Goal: Information Seeking & Learning: Learn about a topic

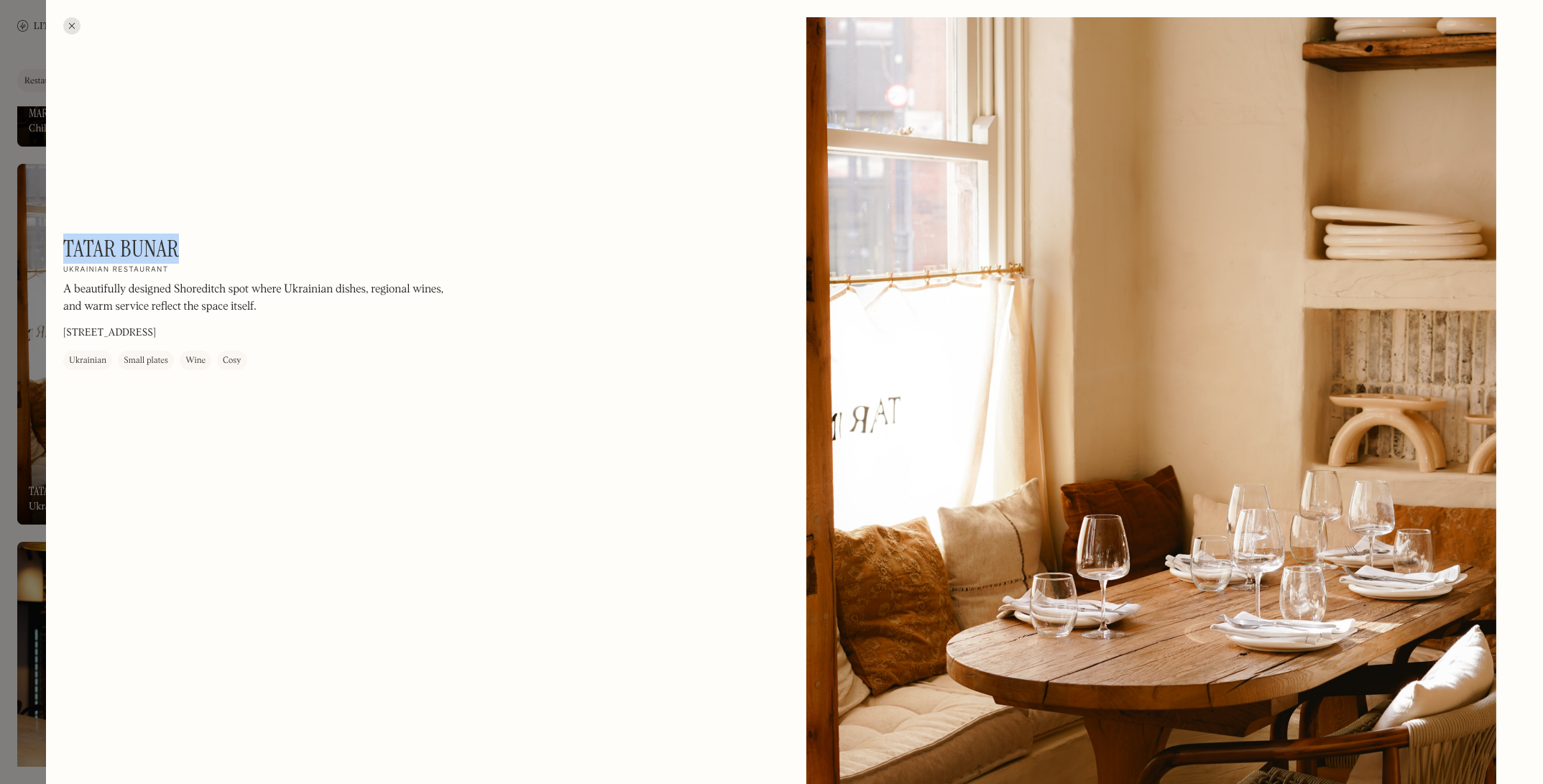
scroll to position [493, 0]
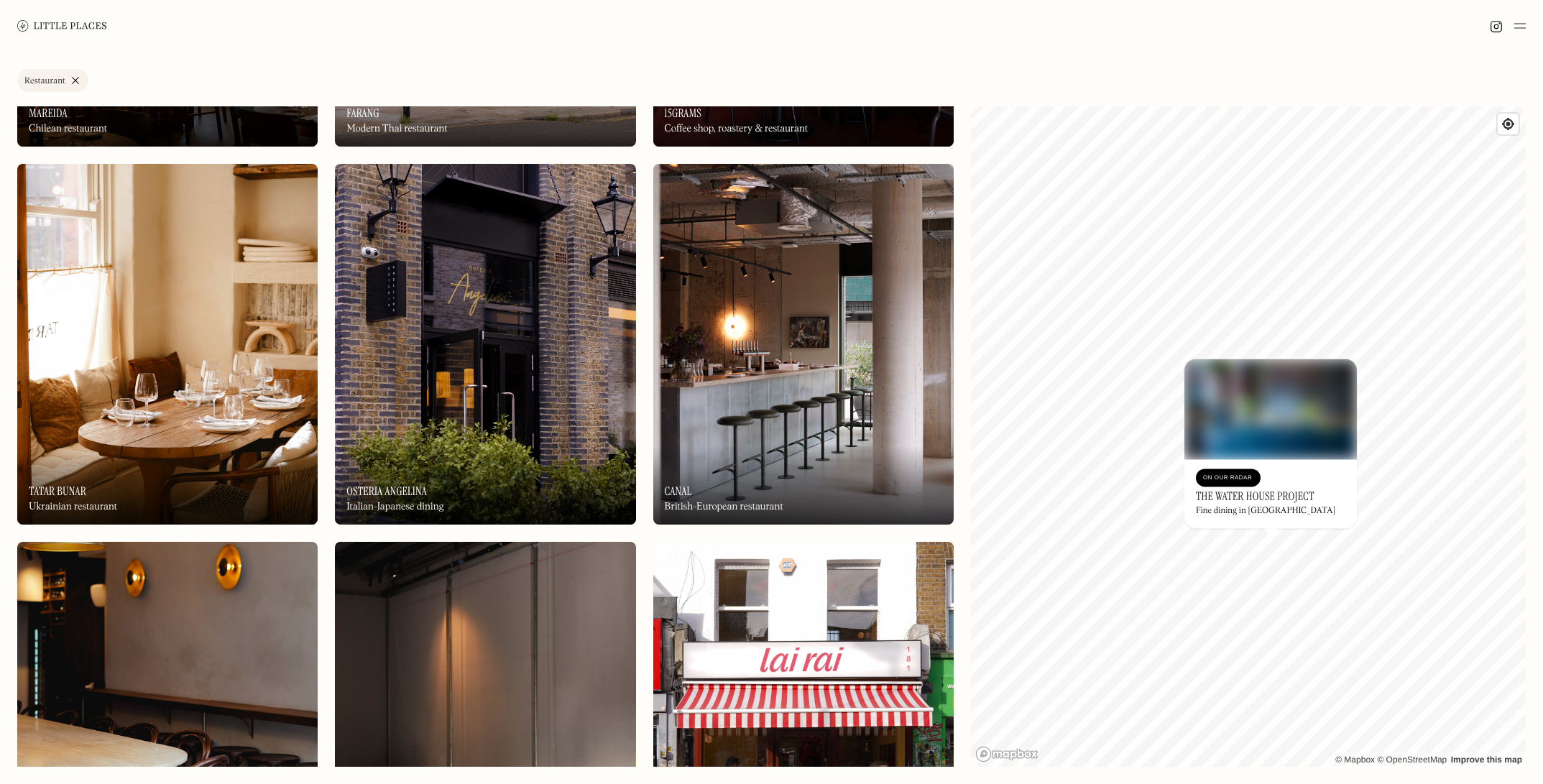
click at [1238, 478] on div "On Our Radar" at bounding box center [1228, 478] width 50 height 14
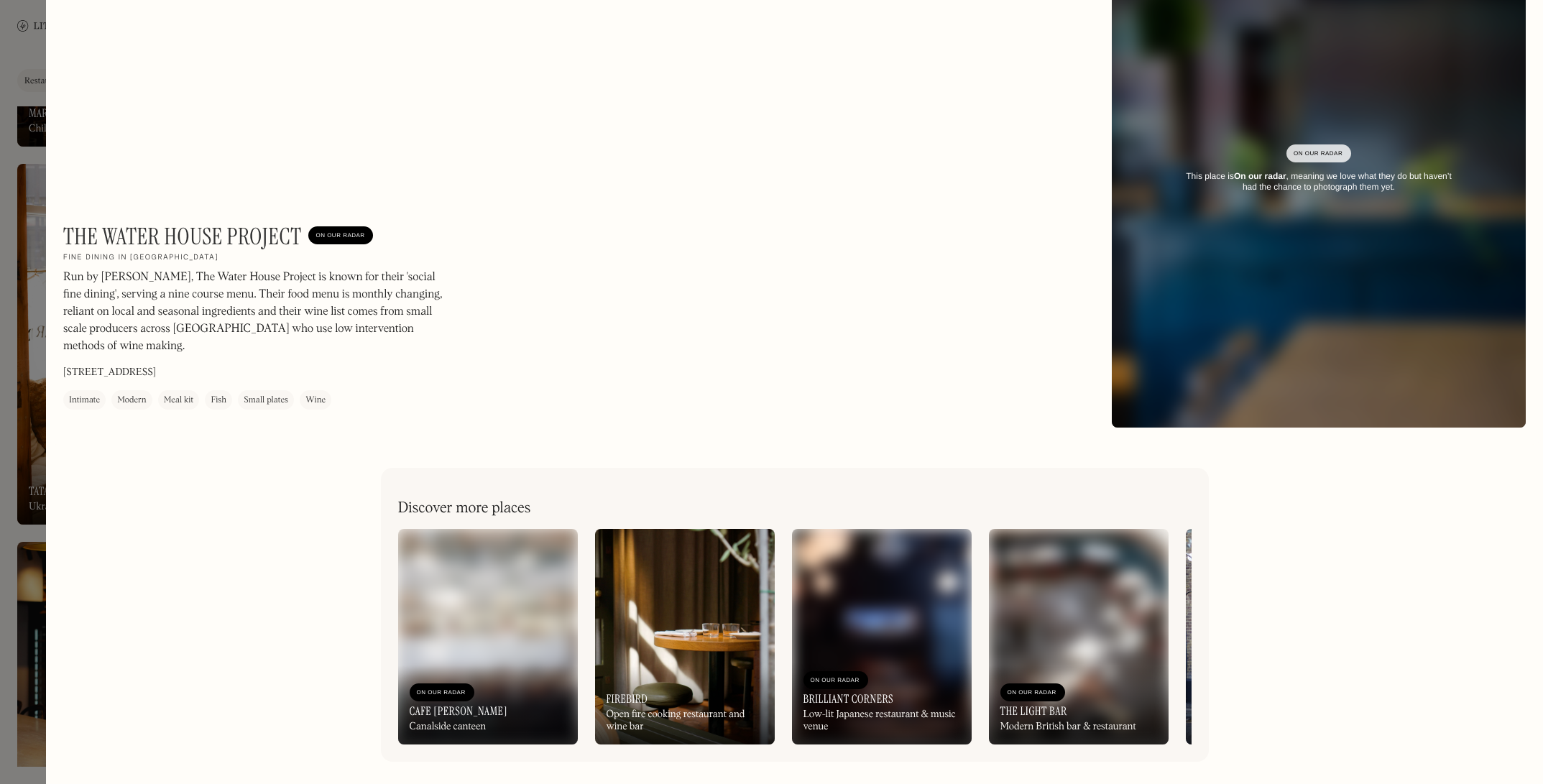
scroll to position [106, 0]
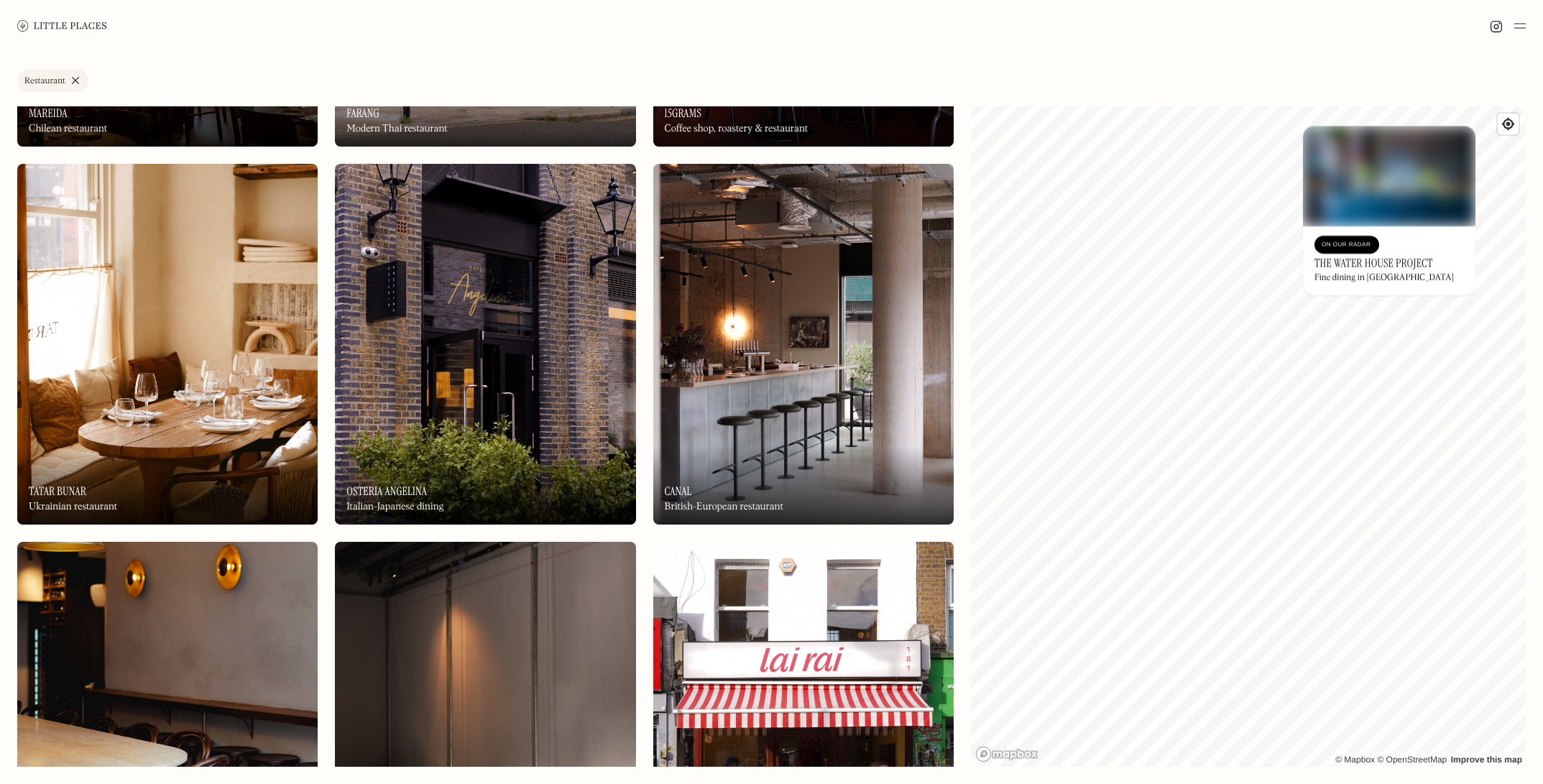
click at [1312, 293] on div "© Mapbox © OpenStreetMap Improve this map On Our Radar The Water House Project …" at bounding box center [1248, 436] width 555 height 661
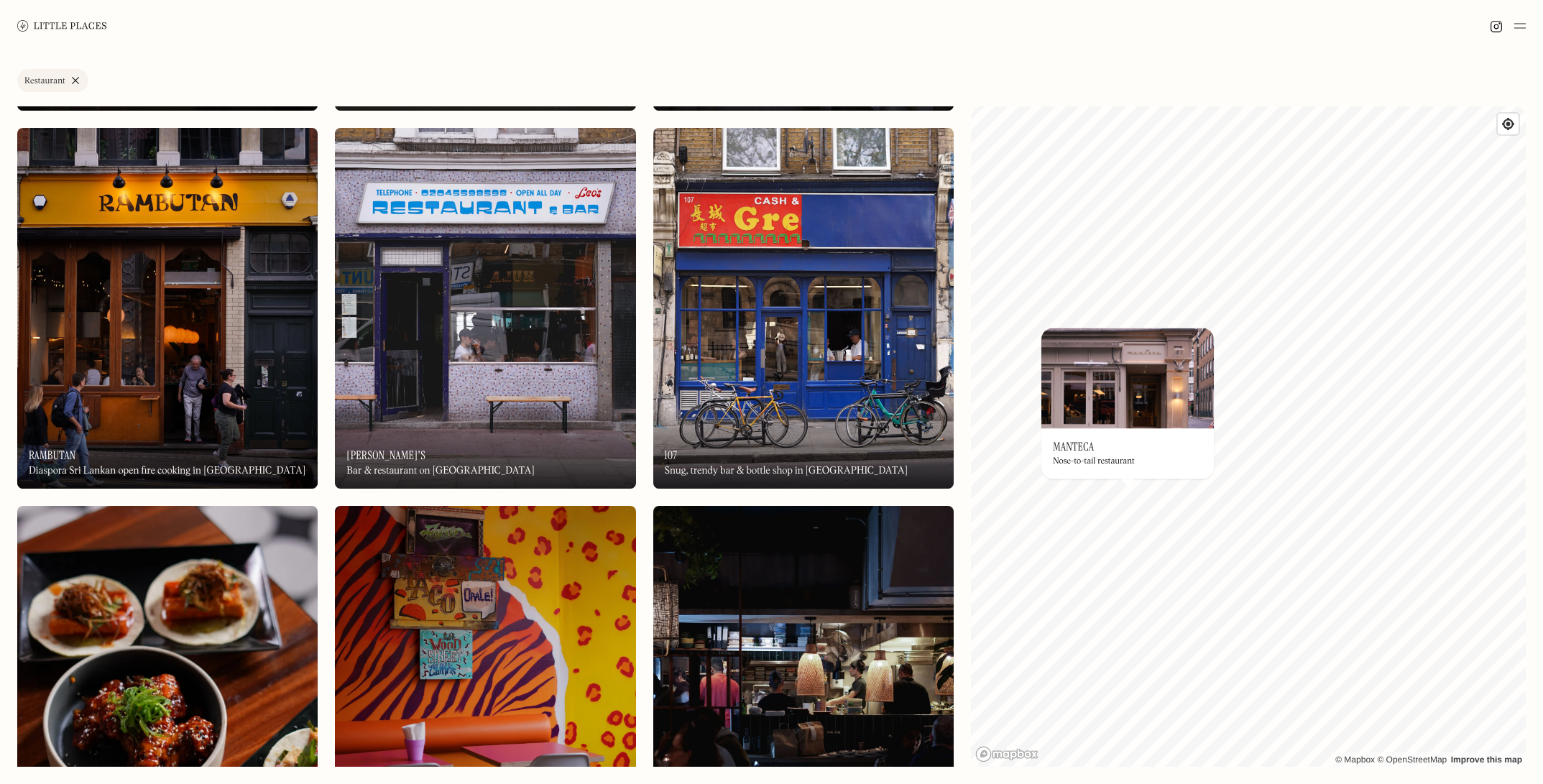
scroll to position [7162, 0]
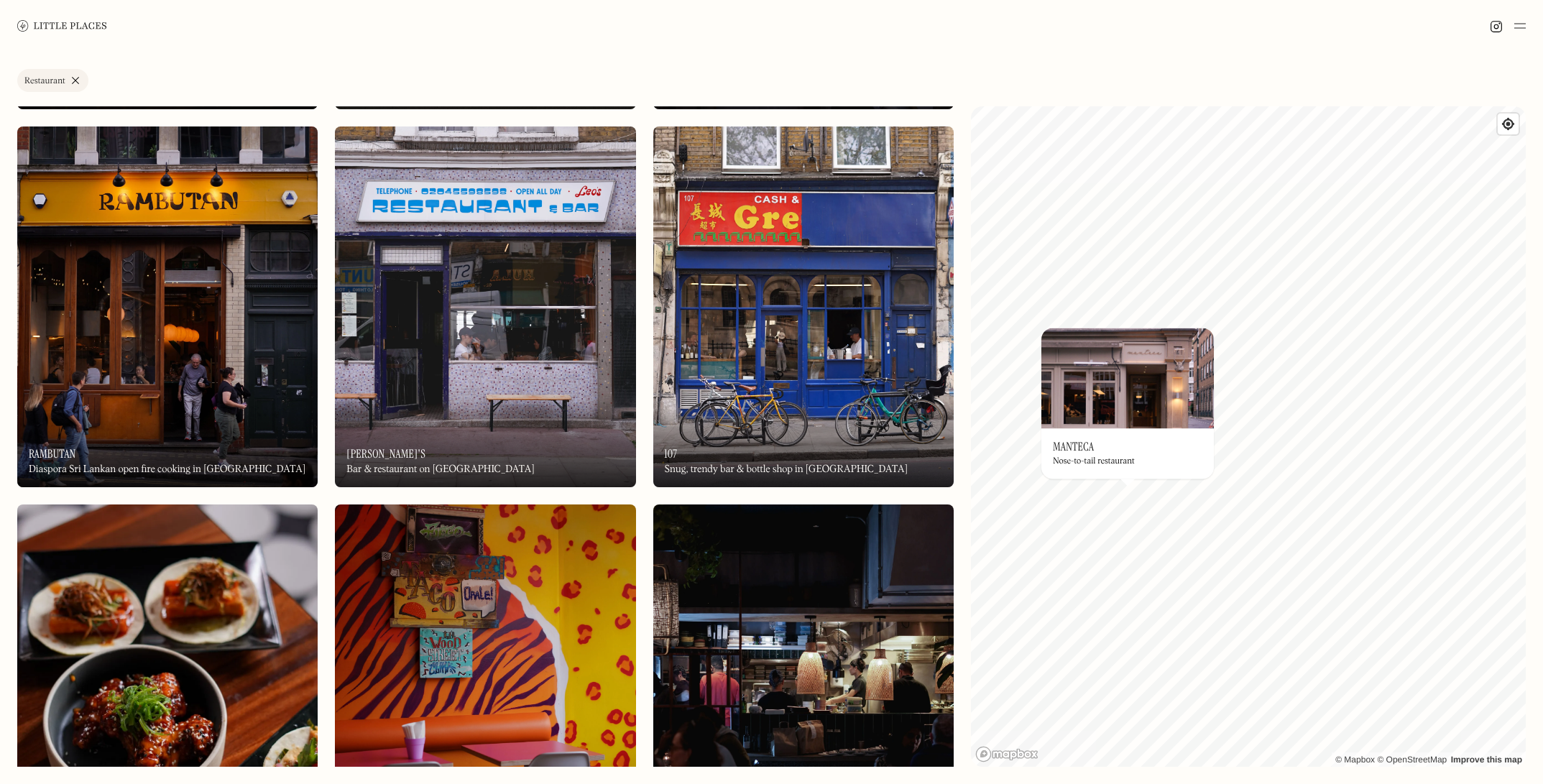
click at [506, 355] on img at bounding box center [485, 307] width 300 height 361
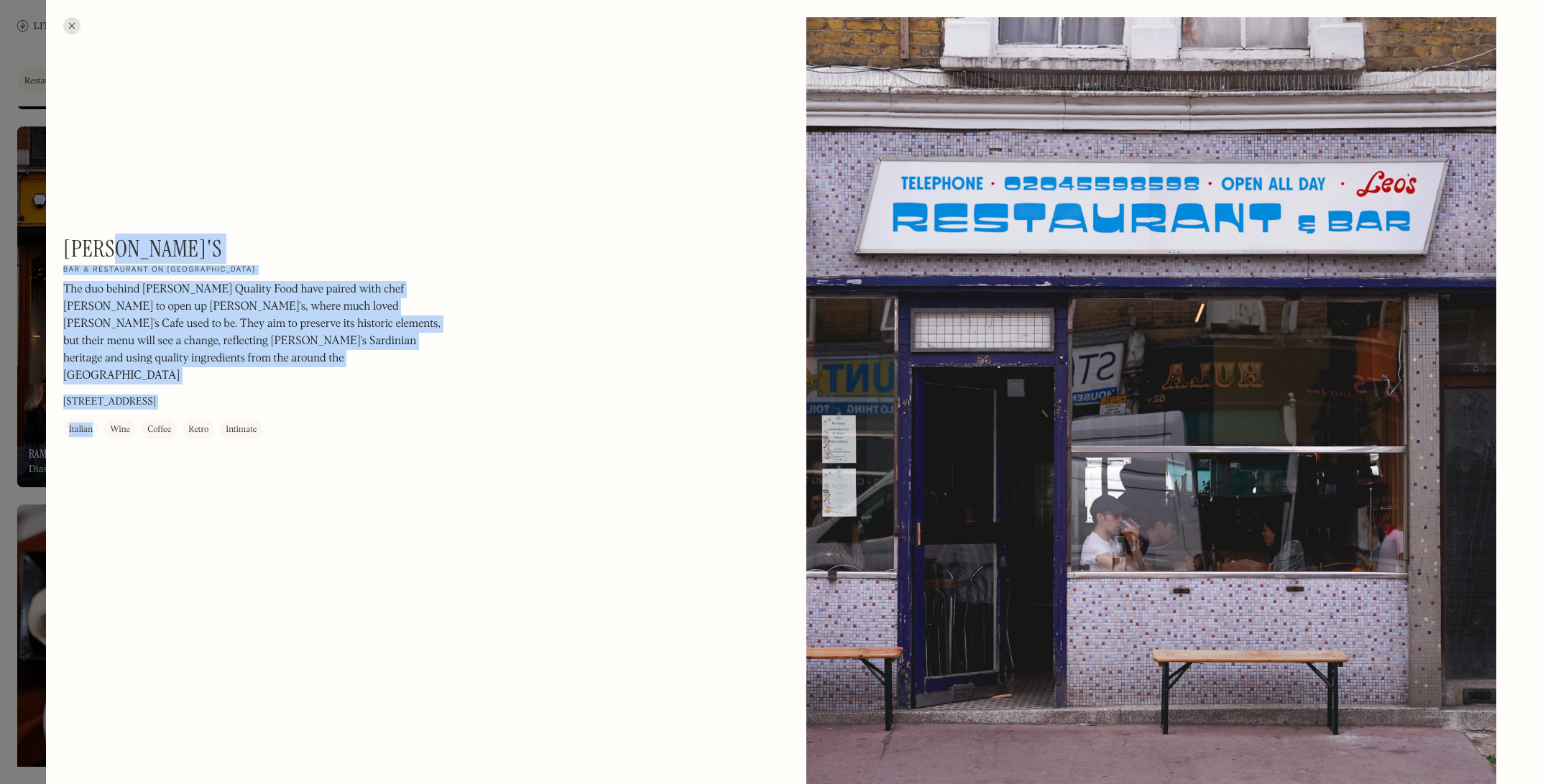
drag, startPoint x: 131, startPoint y: 244, endPoint x: 74, endPoint y: 232, distance: 58.2
click at [180, 258] on div "[PERSON_NAME]'s On Our Radar Bar & restaurant on [GEOGRAPHIC_DATA] The duo behi…" at bounding box center [257, 337] width 388 height 204
drag, startPoint x: 108, startPoint y: 243, endPoint x: 59, endPoint y: 236, distance: 49.5
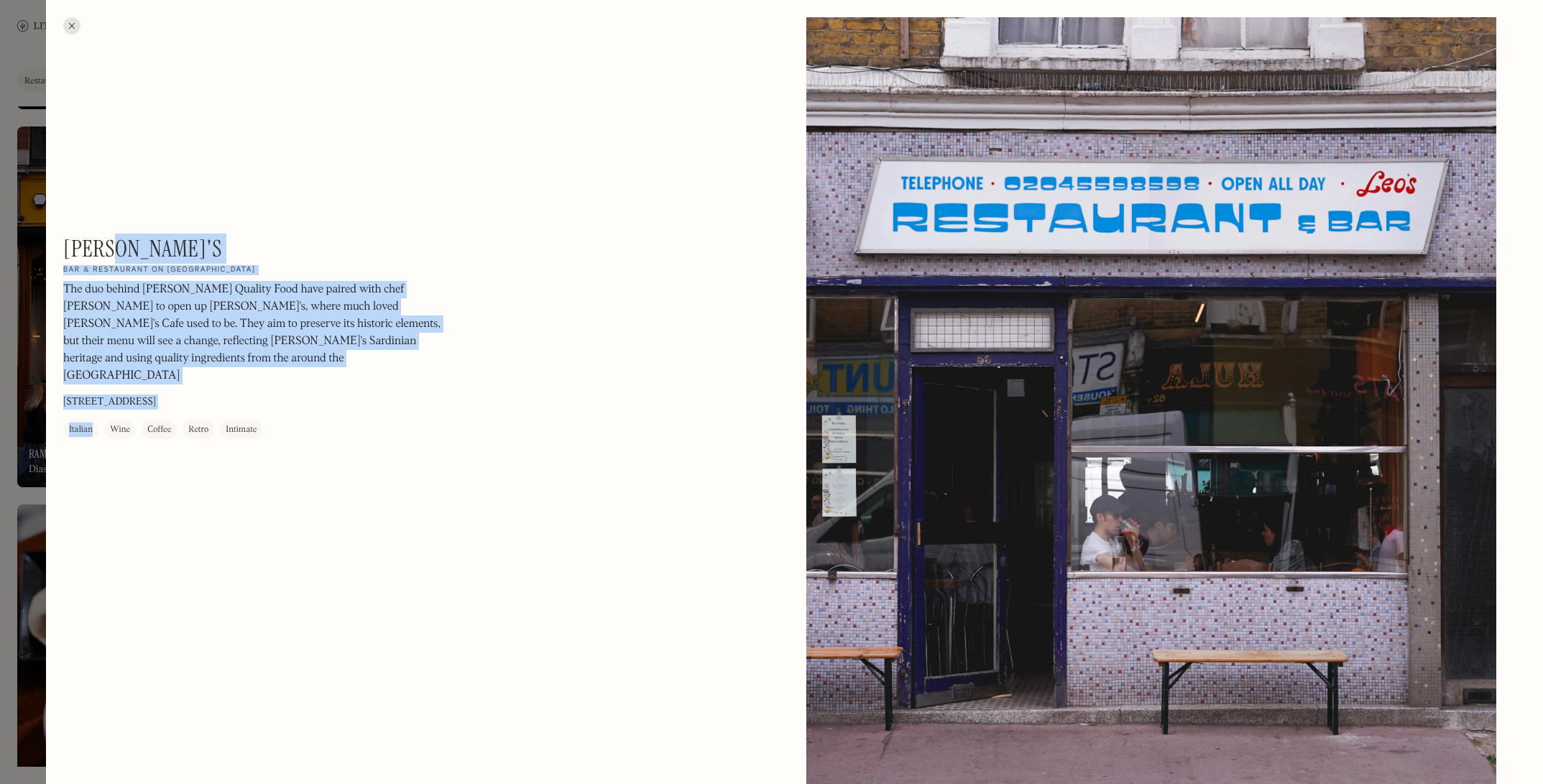
copy div "On Our Radar Bar & restaurant on [GEOGRAPHIC_DATA] The duo behind [PERSON_NAME]…"
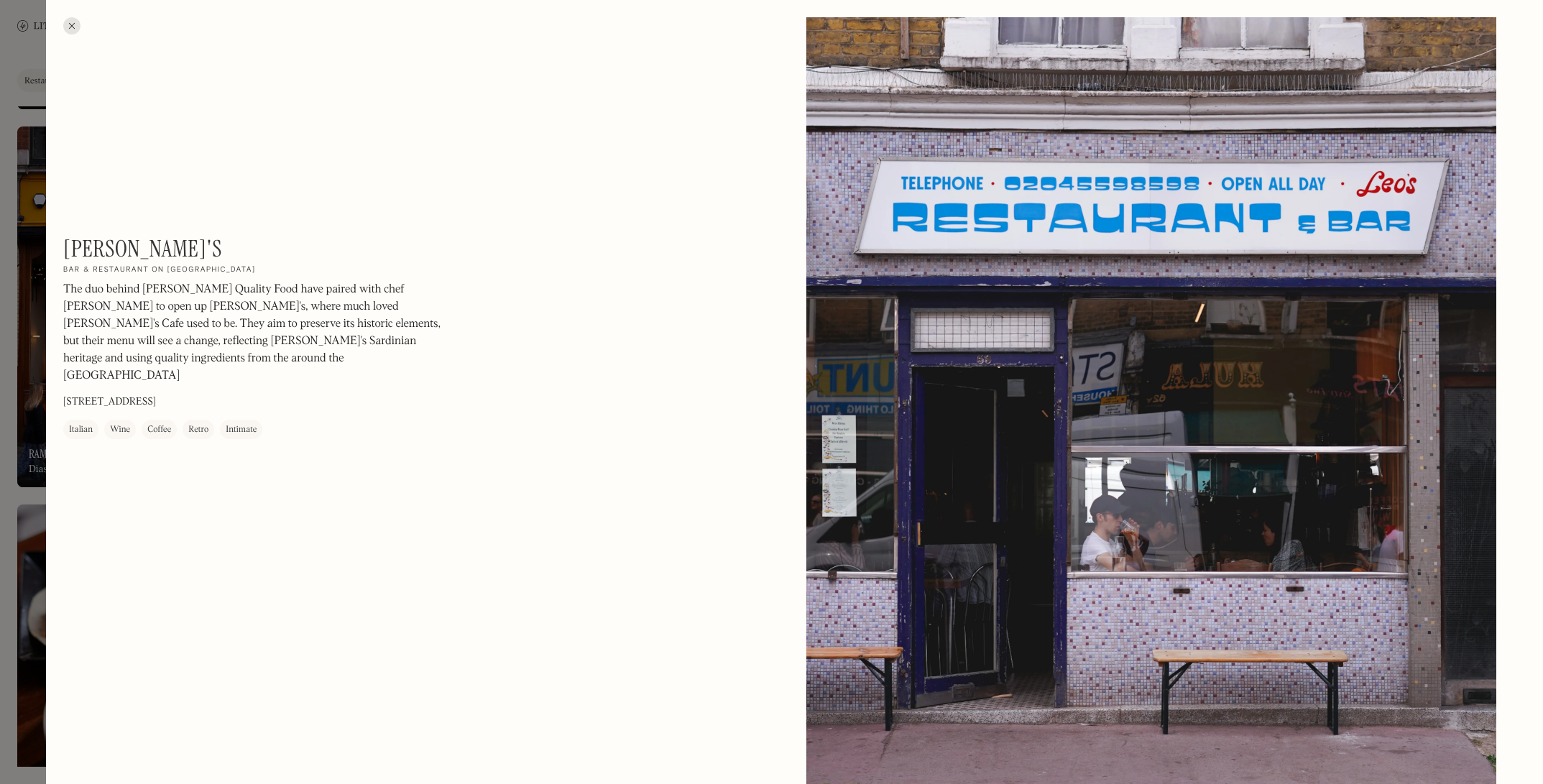
click at [116, 253] on div "[PERSON_NAME]'s On Our Radar Bar & restaurant on [GEOGRAPHIC_DATA] The duo behi…" at bounding box center [257, 337] width 388 height 204
drag, startPoint x: 118, startPoint y: 253, endPoint x: 66, endPoint y: 242, distance: 53.2
click at [66, 242] on div "[PERSON_NAME]'s On Our Radar Bar & restaurant on [GEOGRAPHIC_DATA] The duo behi…" at bounding box center [257, 337] width 388 height 204
copy h1 "[PERSON_NAME]'s"
click at [270, 296] on p "The duo behind [PERSON_NAME] Quality Food have paired with chef [PERSON_NAME] t…" at bounding box center [257, 333] width 388 height 104
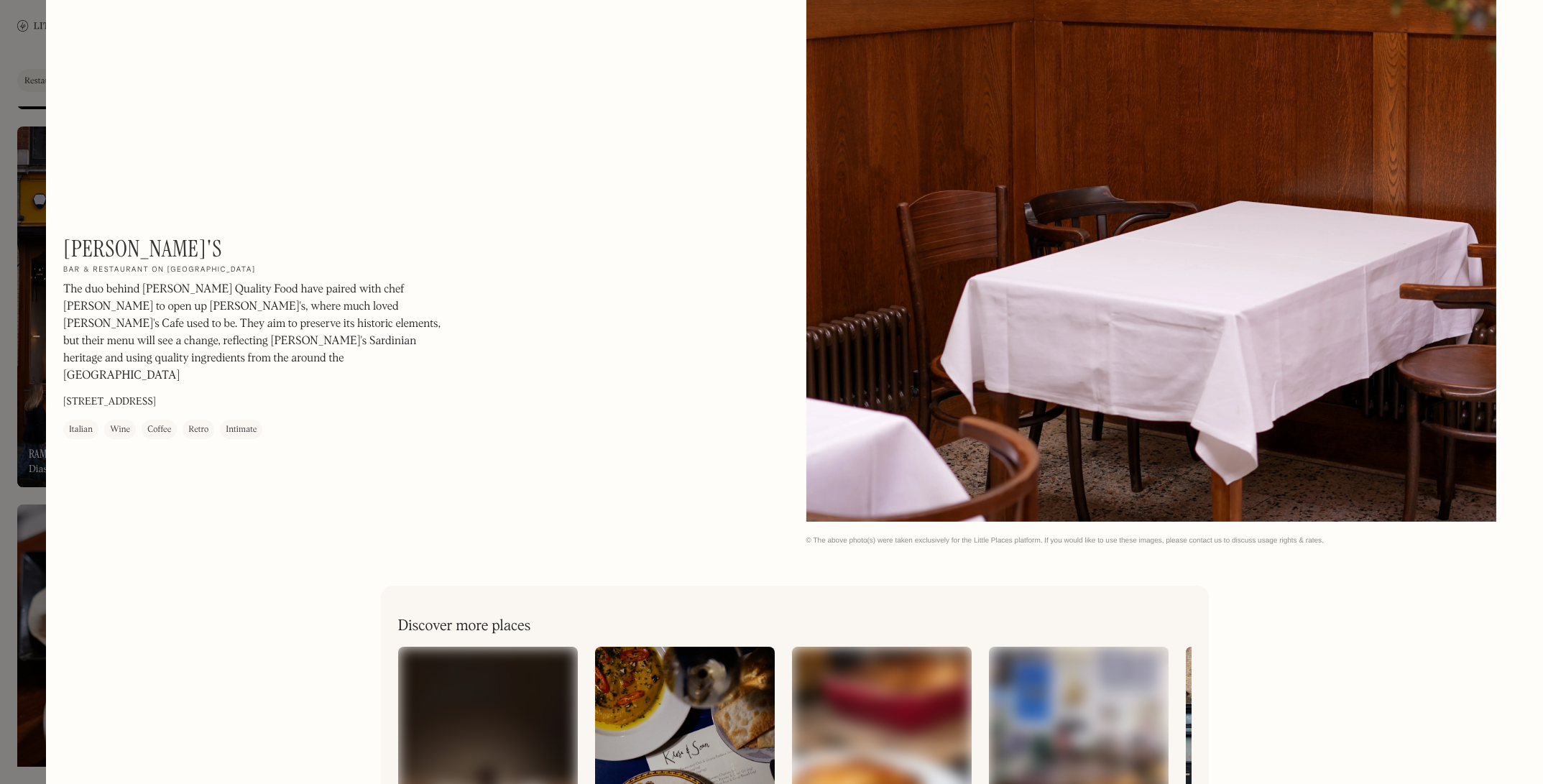
scroll to position [2224, 0]
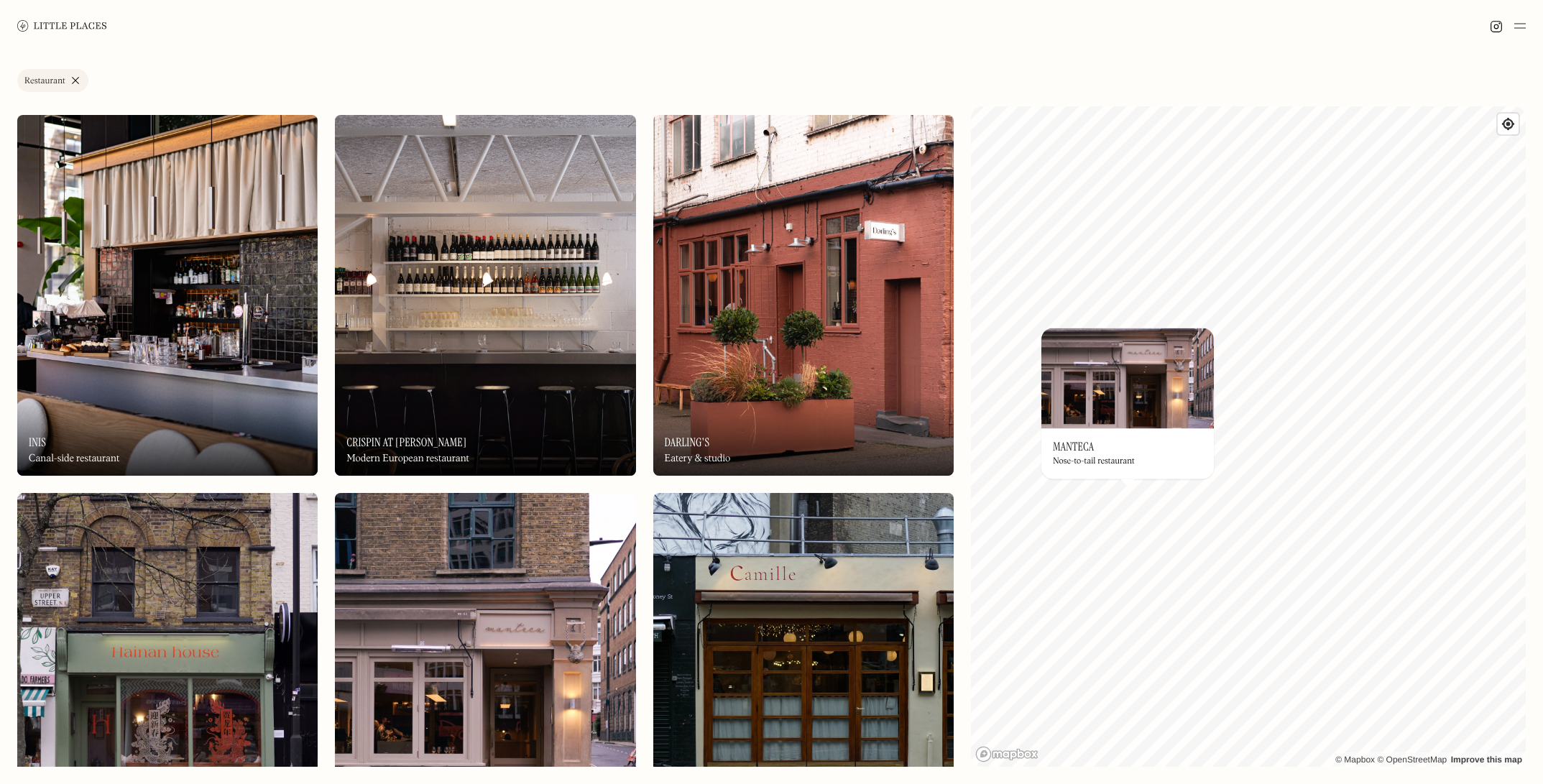
scroll to position [4915, 0]
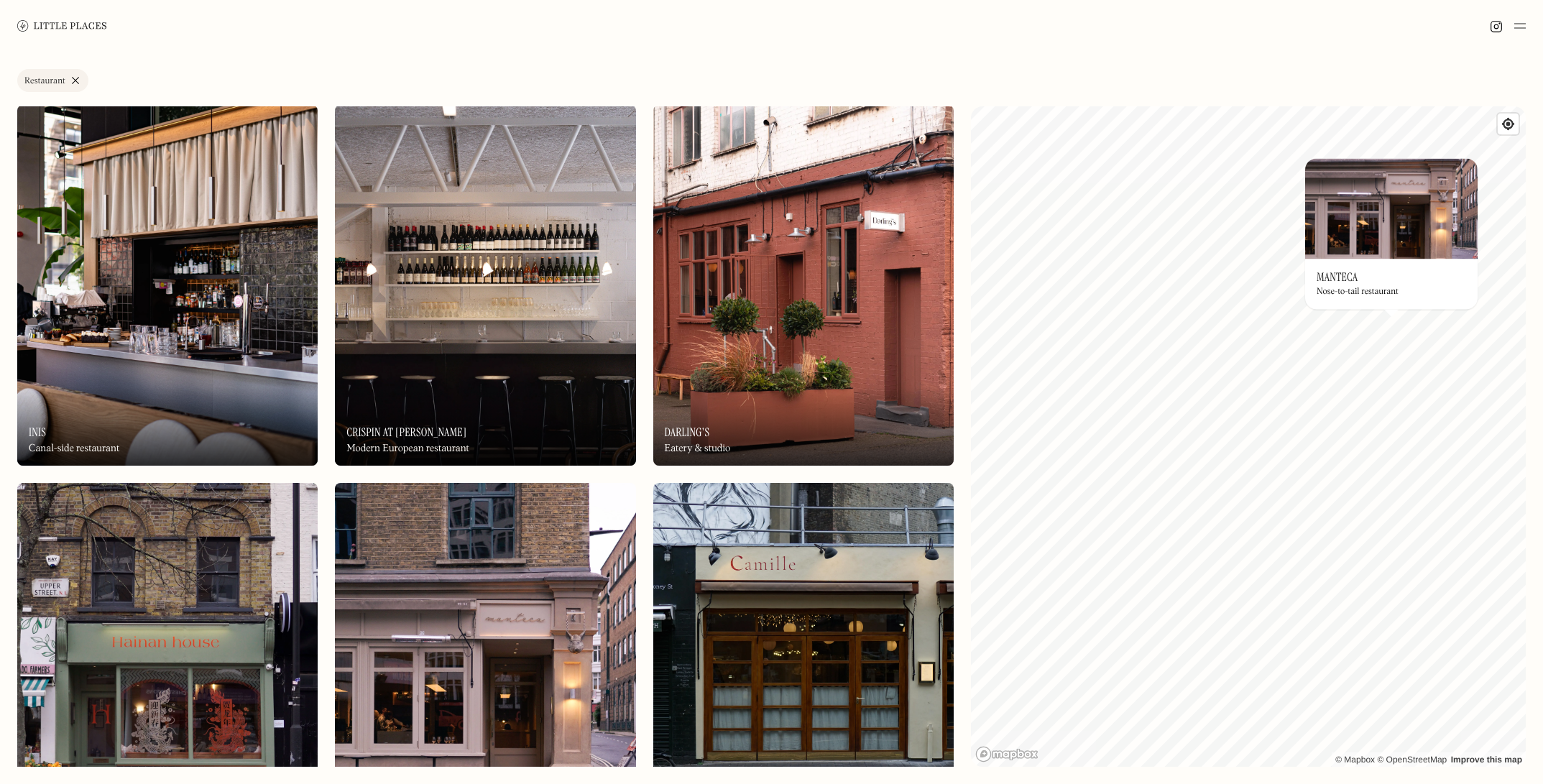
click at [877, 337] on img at bounding box center [803, 285] width 300 height 361
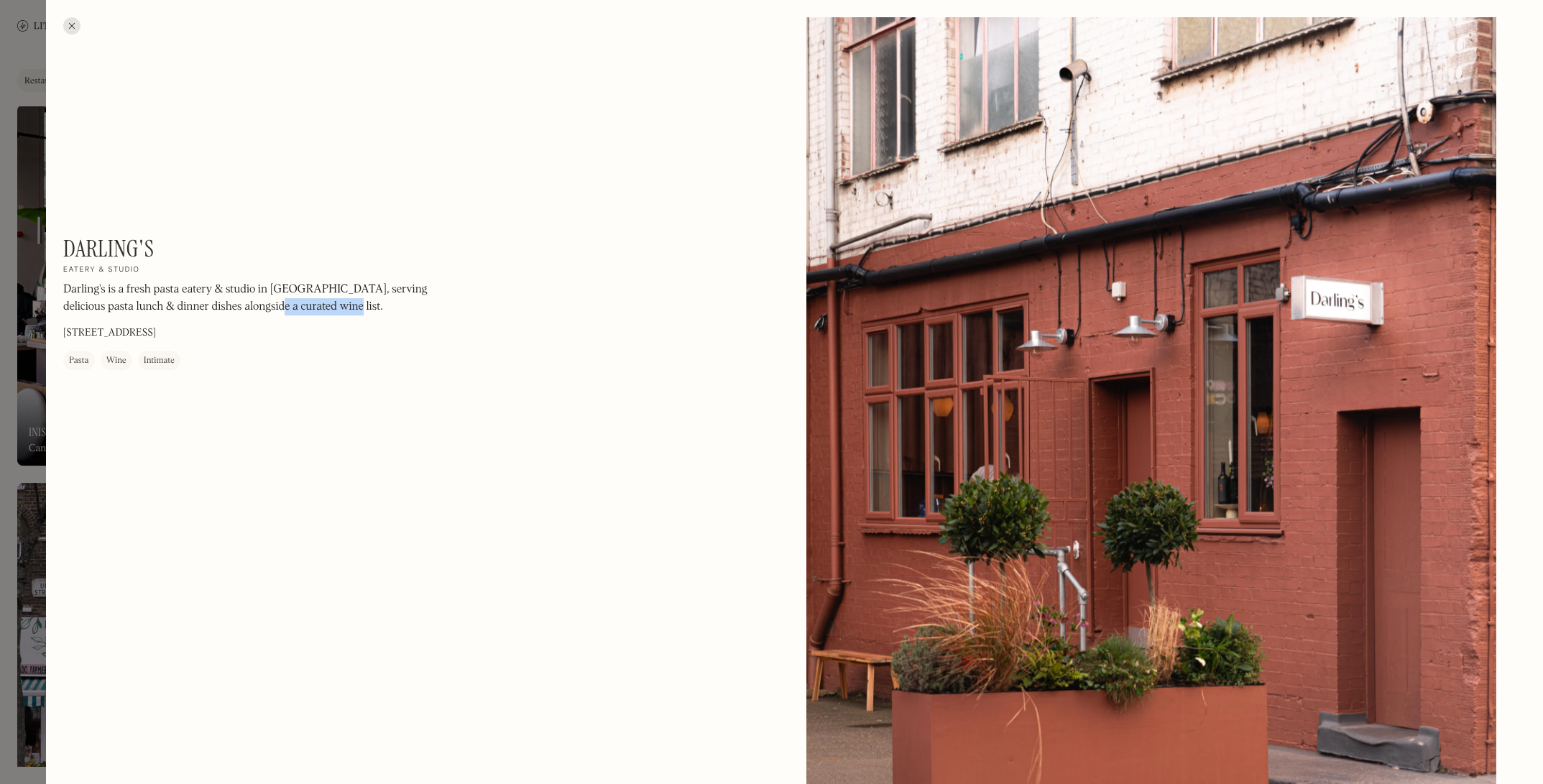
drag, startPoint x: 353, startPoint y: 321, endPoint x: 240, endPoint y: 301, distance: 114.8
click at [240, 301] on div "Darling's is a fresh pasta eatery & studio in [GEOGRAPHIC_DATA], serving delici…" at bounding box center [257, 302] width 388 height 41
click at [418, 294] on p "Darling's is a fresh pasta eatery & studio in [GEOGRAPHIC_DATA], serving delici…" at bounding box center [257, 298] width 388 height 34
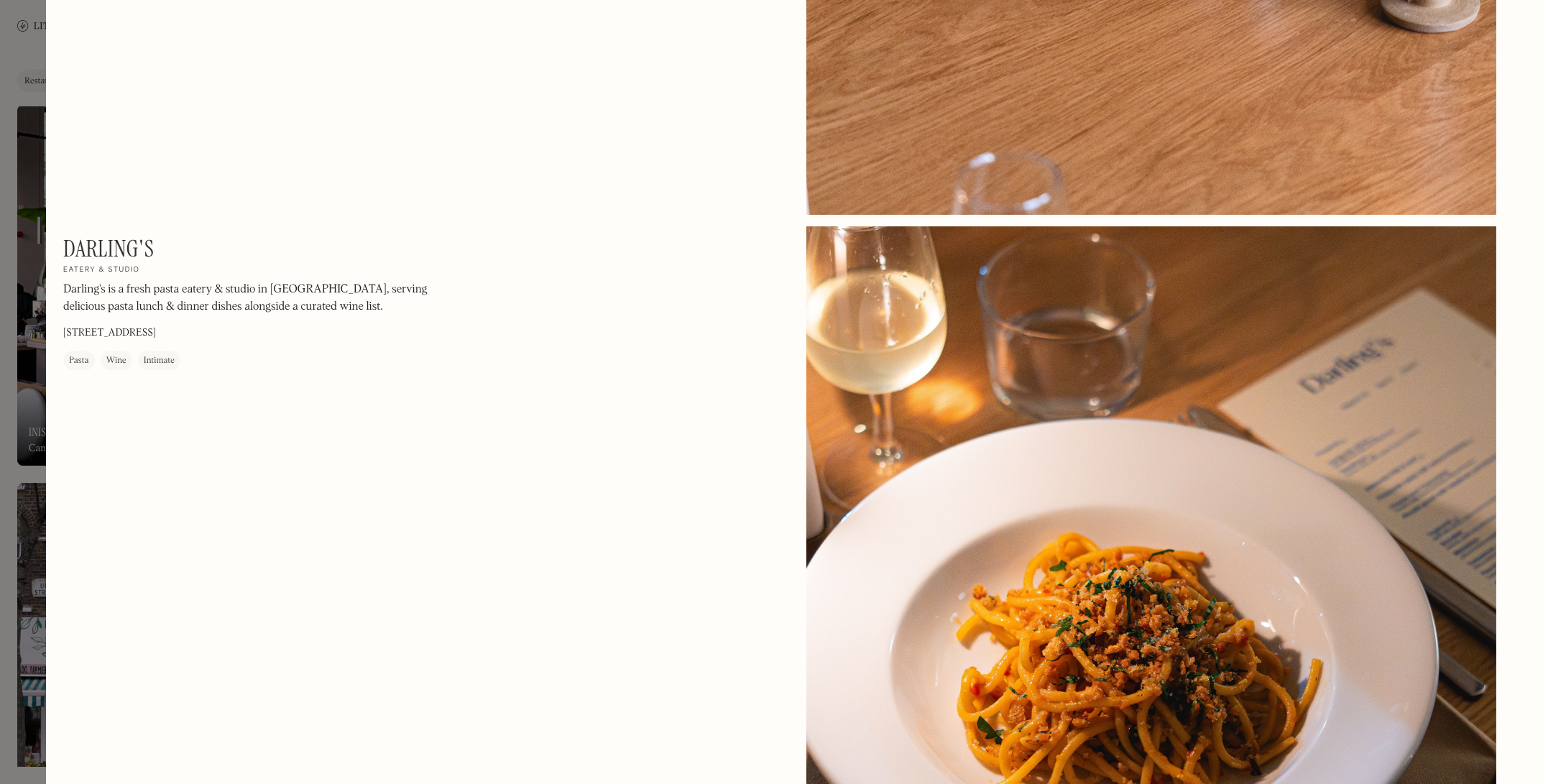
scroll to position [2400, 0]
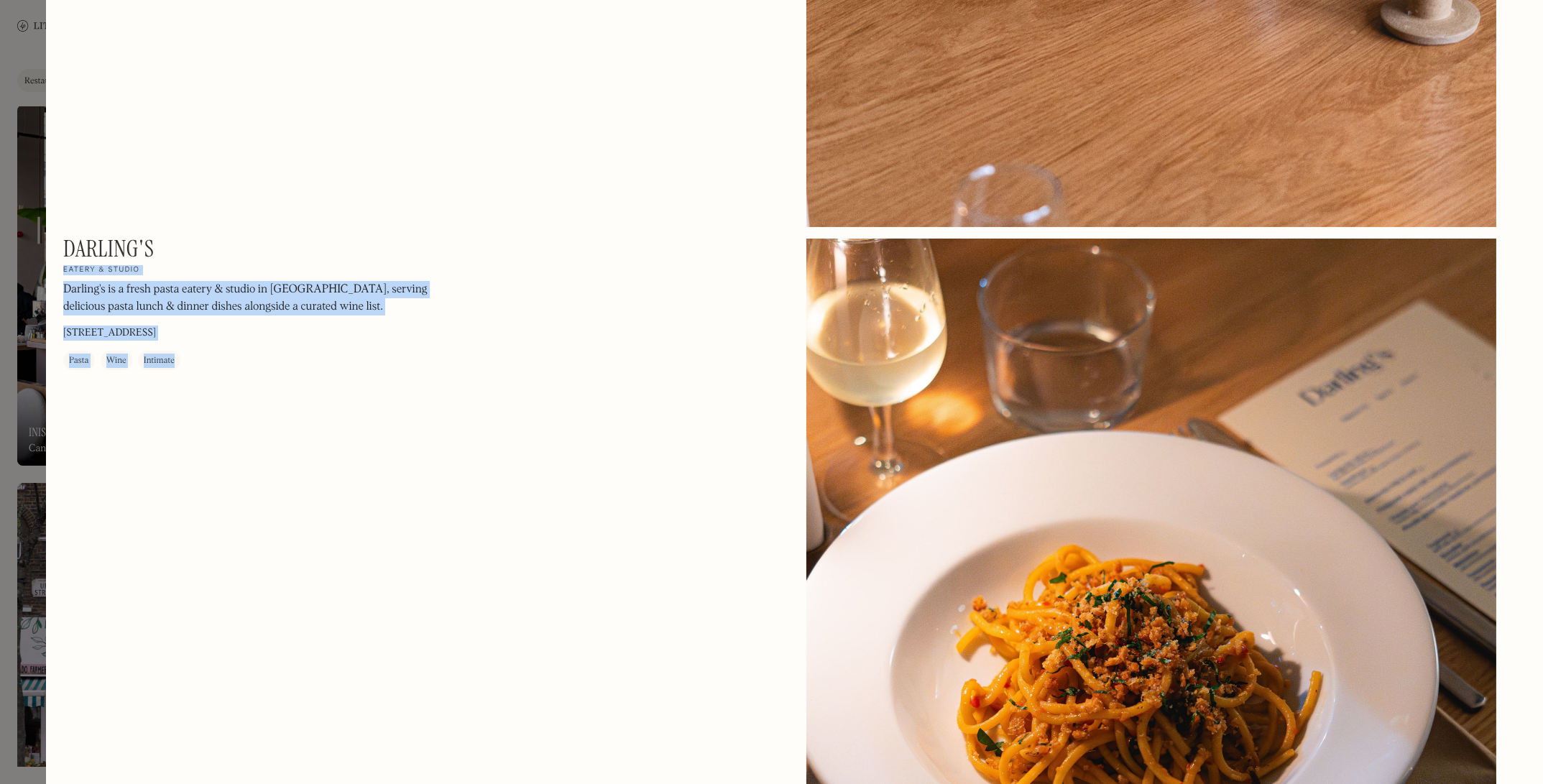
drag, startPoint x: 115, startPoint y: 243, endPoint x: 61, endPoint y: 242, distance: 54.0
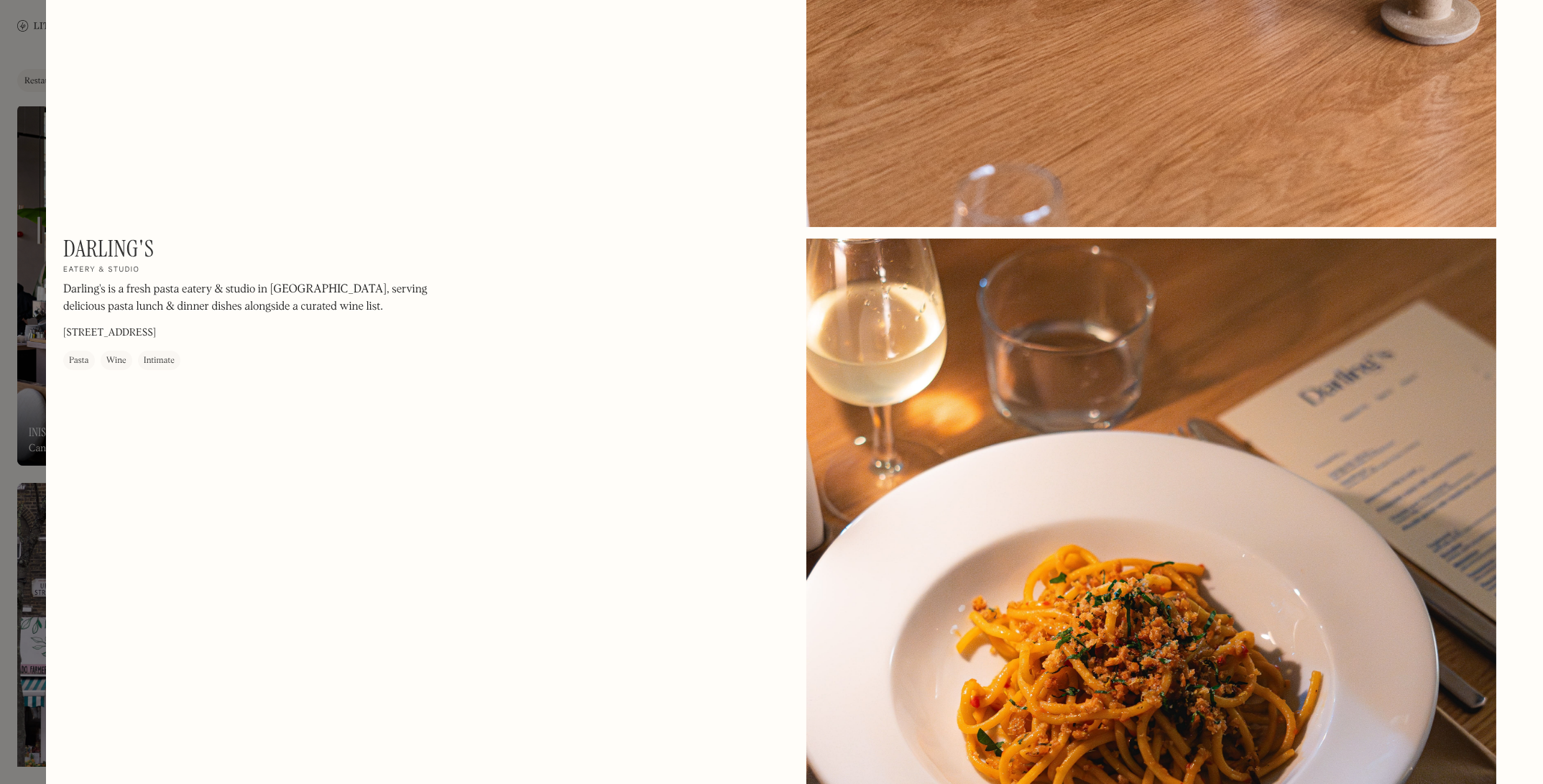
drag, startPoint x: 194, startPoint y: 264, endPoint x: 186, endPoint y: 257, distance: 10.6
click at [193, 263] on div "[PERSON_NAME] On Our Radar Eatery & studio Darling's is a fresh pasta eatery & …" at bounding box center [257, 303] width 388 height 136
drag, startPoint x: 176, startPoint y: 247, endPoint x: 65, endPoint y: 238, distance: 111.4
click at [65, 238] on div "[PERSON_NAME] On Our Radar Eatery & studio Darling's is a fresh pasta eatery & …" at bounding box center [257, 303] width 388 height 136
copy h1 "Darling's"
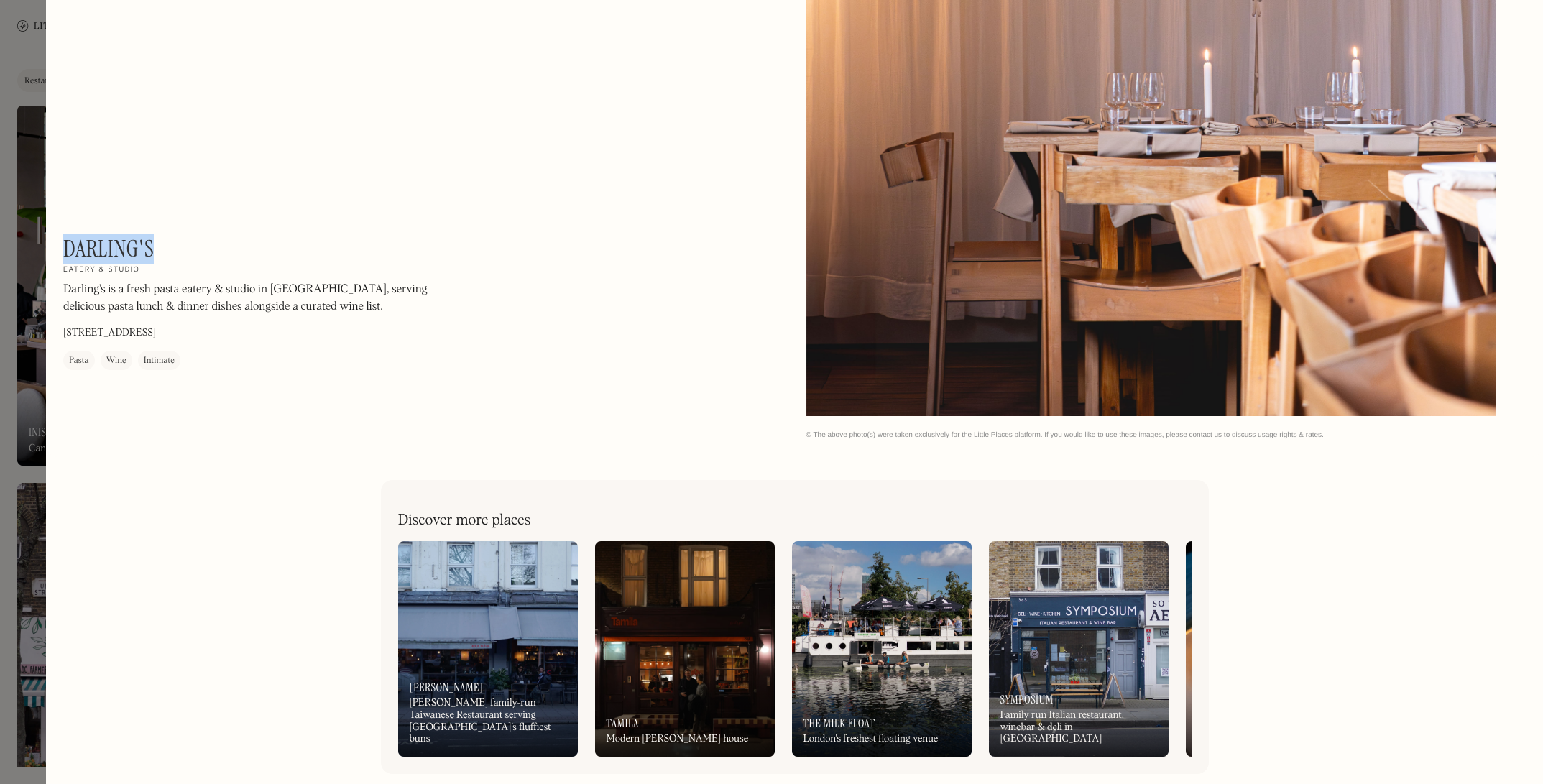
scroll to position [3972, 0]
